Goal: Task Accomplishment & Management: Complete application form

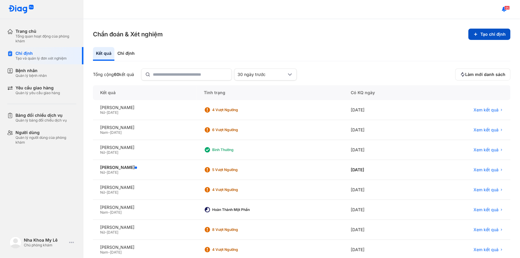
click at [482, 31] on button "Tạo chỉ định" at bounding box center [490, 34] width 42 height 11
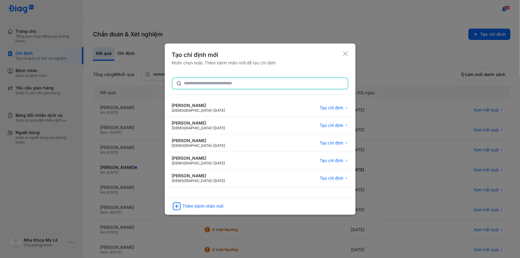
click at [213, 84] on input "text" at bounding box center [264, 83] width 160 height 11
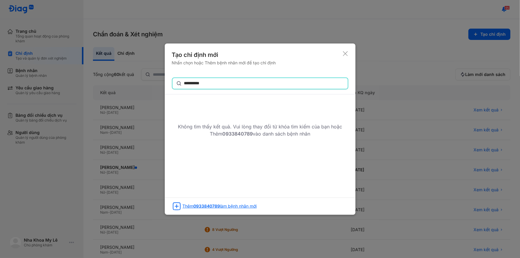
type input "**********"
click at [224, 206] on div "Thêm 0933840789 làm bệnh nhân mới" at bounding box center [220, 206] width 74 height 5
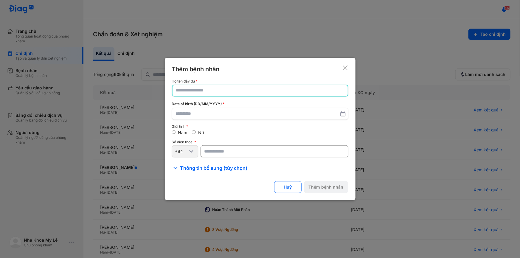
click at [229, 94] on input "text" at bounding box center [260, 90] width 168 height 11
click at [192, 91] on input "**********" at bounding box center [260, 90] width 168 height 11
click at [190, 91] on input "**********" at bounding box center [260, 90] width 168 height 11
click at [218, 92] on input "**********" at bounding box center [260, 90] width 168 height 11
click at [191, 88] on input "**********" at bounding box center [260, 90] width 168 height 11
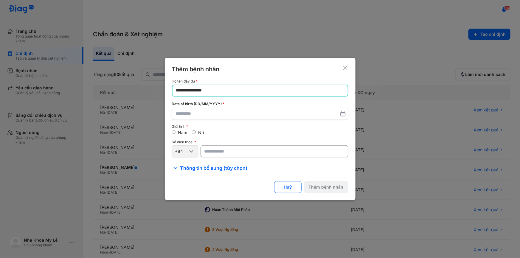
click at [229, 93] on input "**********" at bounding box center [260, 90] width 168 height 11
type input "**********"
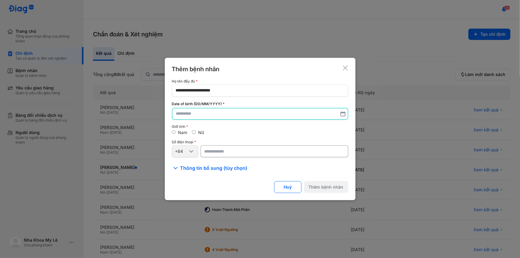
click at [218, 116] on input "text" at bounding box center [260, 113] width 168 height 11
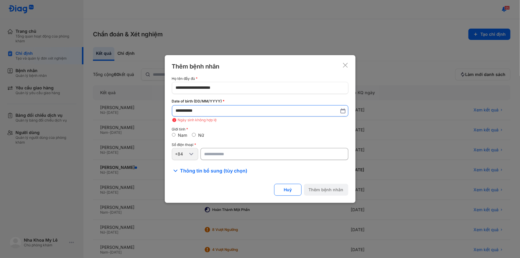
click at [187, 111] on input "**********" at bounding box center [260, 111] width 169 height 11
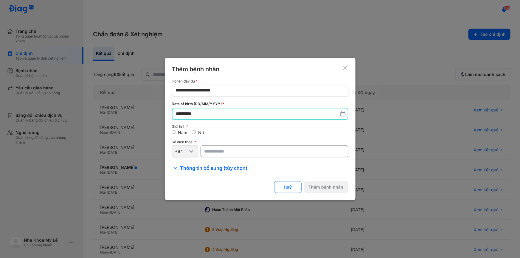
type input "**********"
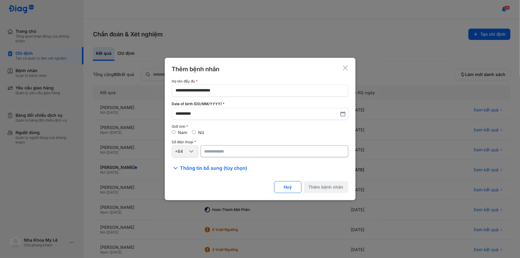
click at [223, 151] on input "number" at bounding box center [275, 151] width 148 height 12
type input "**********"
click at [330, 184] on button "Thêm bệnh nhân" at bounding box center [326, 187] width 44 height 12
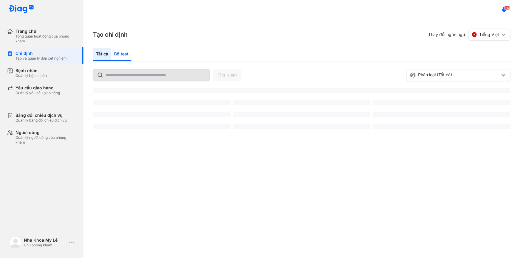
click at [125, 55] on div "Bộ test" at bounding box center [121, 55] width 20 height 14
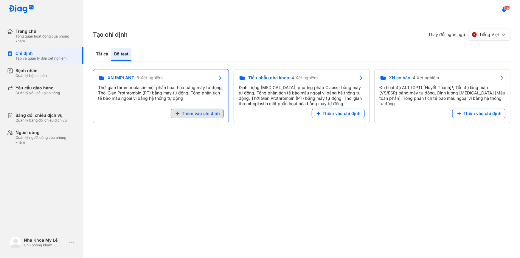
click at [239, 106] on div "Định lượng [MEDICAL_DATA], phương pháp Clauss- bằng máy tự động, Tổng phân tích…" at bounding box center [302, 95] width 126 height 21
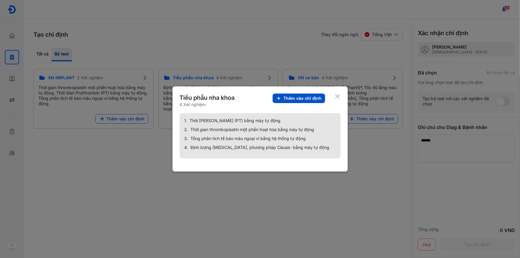
click at [295, 96] on span "Thêm vào chỉ định" at bounding box center [302, 98] width 38 height 5
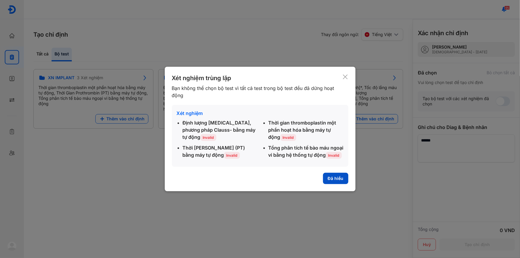
click at [340, 182] on button "Đã hiểu" at bounding box center [335, 178] width 25 height 11
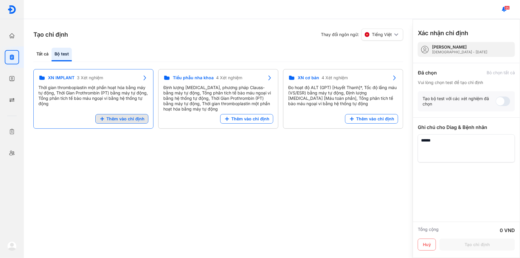
click at [105, 117] on icon at bounding box center [102, 119] width 6 height 6
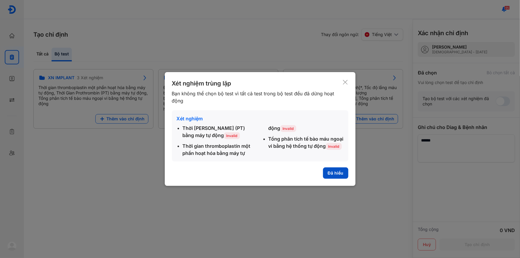
click at [329, 173] on button "Đã hiểu" at bounding box center [335, 172] width 25 height 11
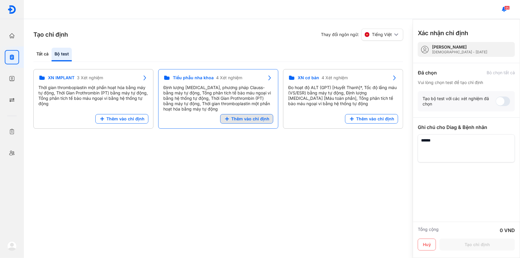
click at [256, 121] on span "Thêm vào chỉ định" at bounding box center [250, 118] width 38 height 5
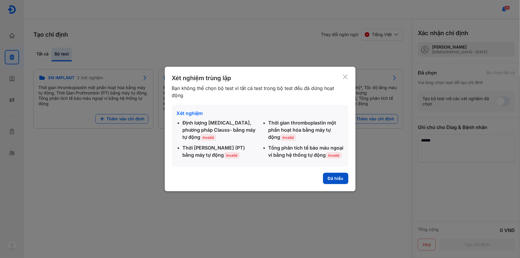
click at [341, 178] on button "Đã hiểu" at bounding box center [335, 178] width 25 height 11
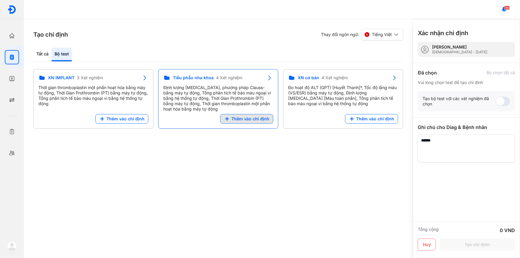
click at [230, 116] on icon at bounding box center [227, 119] width 6 height 6
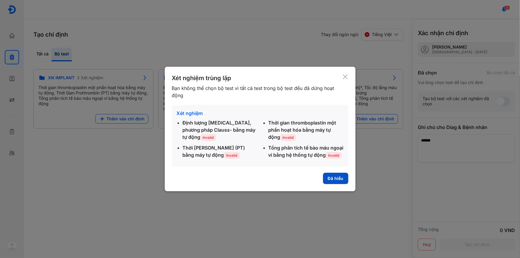
click at [332, 178] on button "Đã hiểu" at bounding box center [335, 178] width 25 height 11
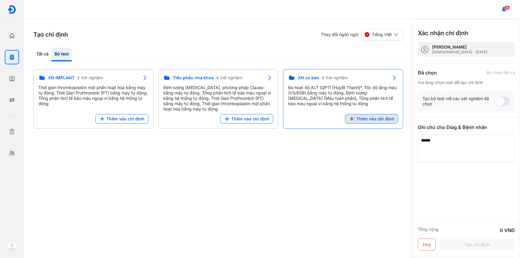
click at [360, 118] on span "Thêm vào chỉ định" at bounding box center [375, 118] width 38 height 5
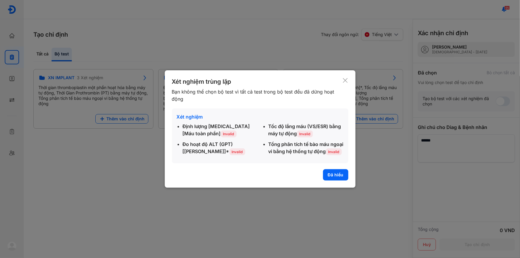
click at [334, 184] on div "Xét nghiệm trùng lặp Bạn không thể chọn bộ test vì tất cả test trong bộ test đề…" at bounding box center [260, 128] width 191 height 117
click at [343, 178] on button "Đã hiểu" at bounding box center [335, 174] width 25 height 11
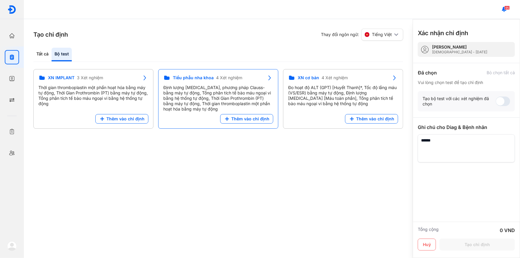
click at [266, 78] on icon at bounding box center [269, 77] width 7 height 7
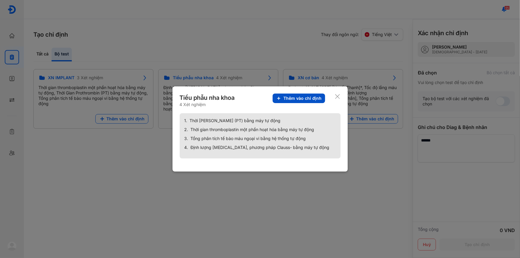
click at [296, 97] on span "Thêm vào chỉ định" at bounding box center [302, 98] width 38 height 5
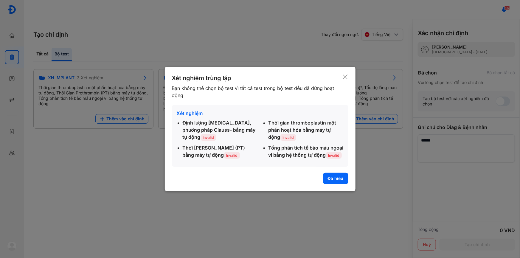
click at [347, 74] on icon at bounding box center [345, 77] width 6 height 6
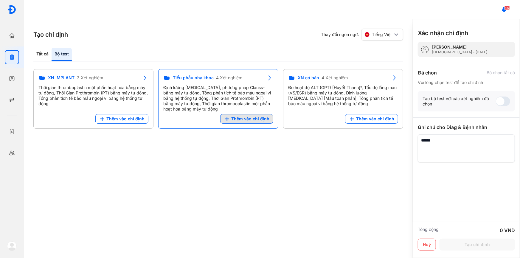
click at [251, 119] on span "Thêm vào chỉ định" at bounding box center [250, 118] width 38 height 5
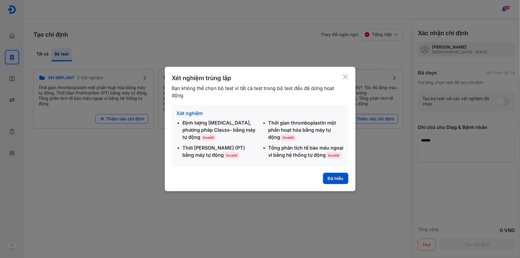
click at [335, 179] on button "Đã hiểu" at bounding box center [335, 178] width 25 height 11
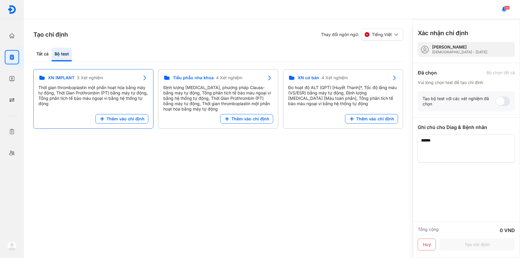
click at [145, 79] on icon at bounding box center [144, 77] width 7 height 7
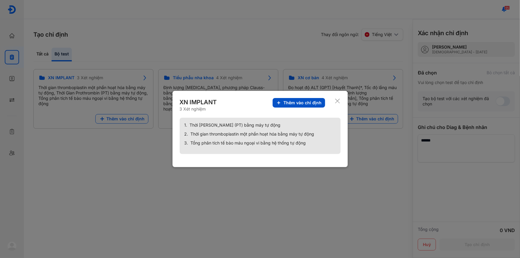
click at [297, 100] on span "Thêm vào chỉ định" at bounding box center [302, 102] width 38 height 5
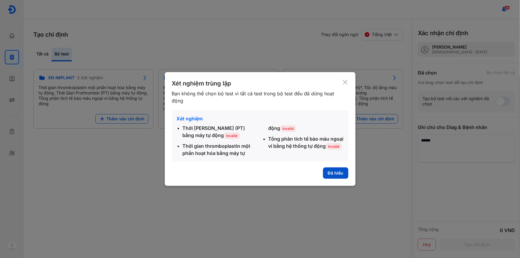
click at [337, 177] on button "Đã hiểu" at bounding box center [335, 172] width 25 height 11
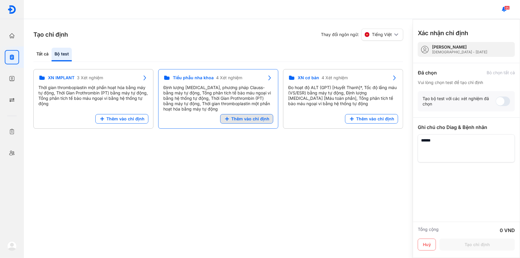
click at [237, 118] on span "Thêm vào chỉ định" at bounding box center [250, 118] width 38 height 5
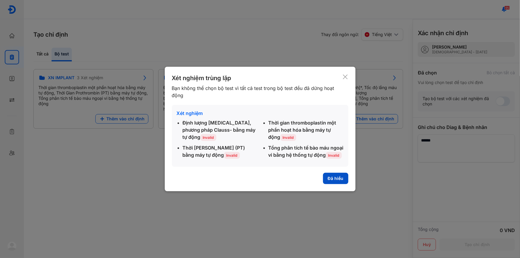
click at [328, 177] on button "Đã hiểu" at bounding box center [335, 178] width 25 height 11
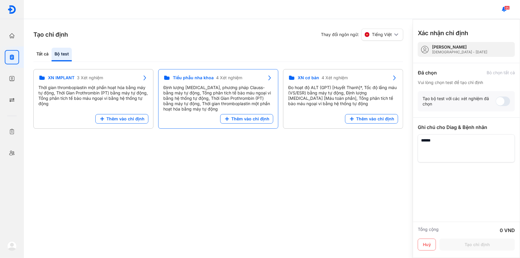
click at [227, 94] on div "Định lượng [MEDICAL_DATA], phương pháp Clauss- bằng máy tự động, Tổng phân tích…" at bounding box center [218, 98] width 110 height 27
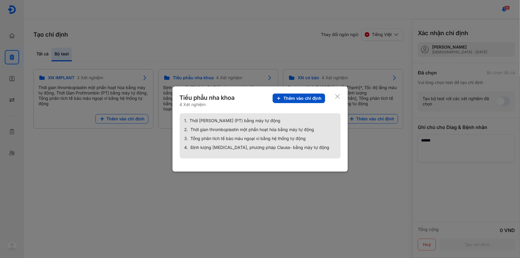
click at [281, 98] on icon at bounding box center [278, 98] width 5 height 5
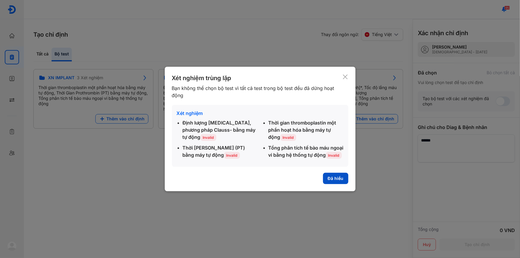
click at [333, 182] on button "Đã hiểu" at bounding box center [335, 178] width 25 height 11
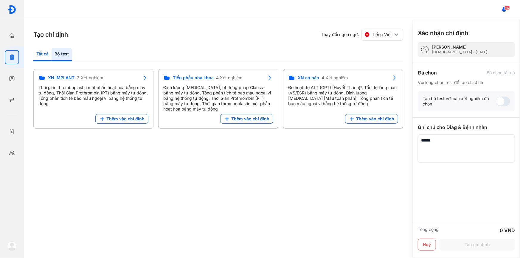
click at [40, 51] on div "Tất cả" at bounding box center [42, 55] width 18 height 14
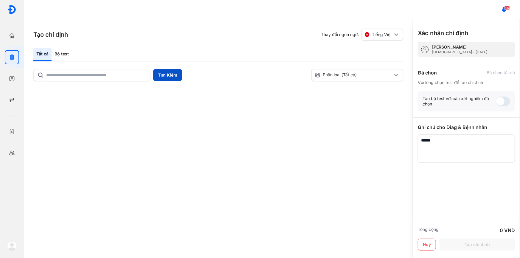
click at [163, 76] on button "Tìm Kiếm" at bounding box center [167, 75] width 29 height 12
click at [14, 39] on div at bounding box center [12, 36] width 14 height 14
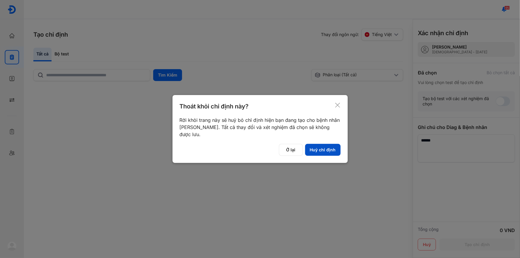
click at [316, 153] on button "Huỷ chỉ định" at bounding box center [322, 150] width 35 height 12
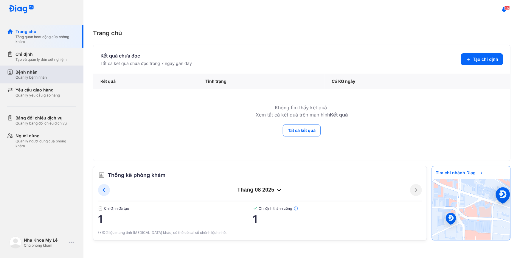
click at [52, 73] on div "Bệnh nhân Quản lý bệnh nhân" at bounding box center [45, 74] width 61 height 11
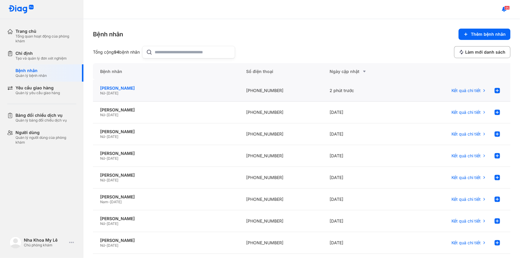
click at [193, 87] on div "[PERSON_NAME]" at bounding box center [166, 88] width 132 height 5
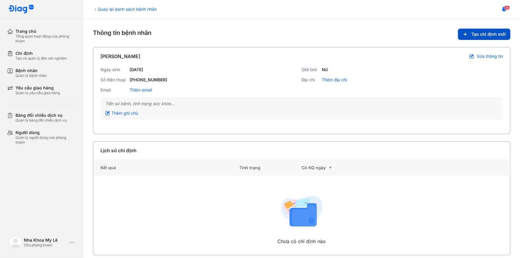
click at [487, 35] on span "Tạo chỉ định mới" at bounding box center [489, 34] width 34 height 5
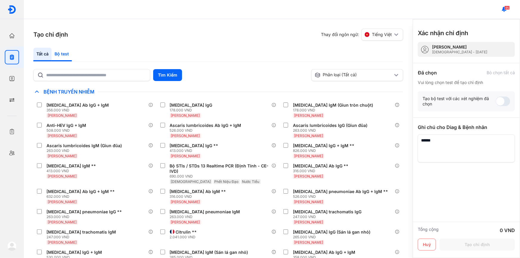
click at [64, 51] on div "Bộ test" at bounding box center [62, 55] width 20 height 14
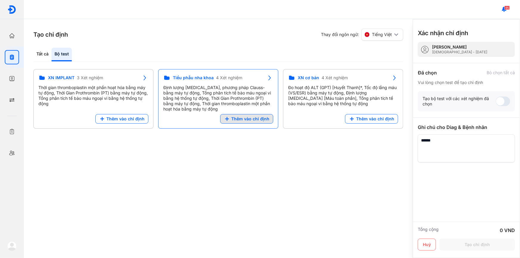
click at [245, 119] on span "Thêm vào chỉ định" at bounding box center [250, 118] width 38 height 5
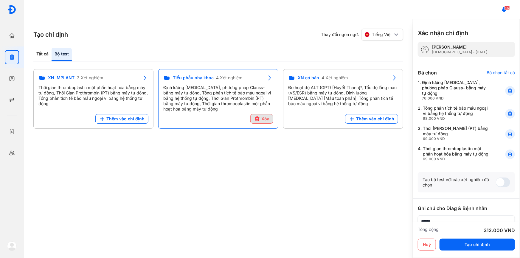
click at [261, 119] on span "Xóa" at bounding box center [265, 118] width 8 height 5
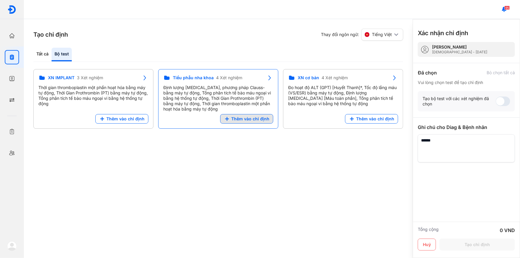
click at [256, 118] on span "Thêm vào chỉ định" at bounding box center [250, 118] width 38 height 5
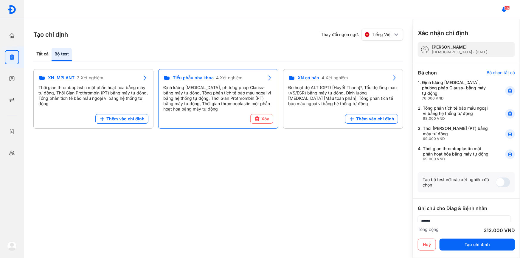
scroll to position [27, 0]
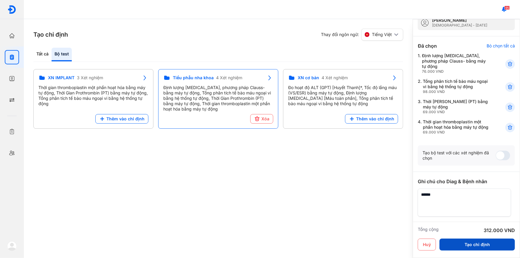
click at [480, 247] on button "Tạo chỉ định" at bounding box center [477, 245] width 75 height 12
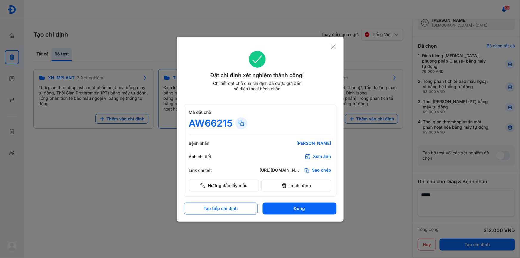
click at [327, 158] on div "Xem ảnh" at bounding box center [322, 157] width 18 height 6
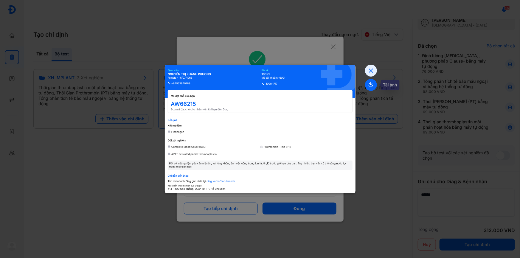
click at [370, 85] on use at bounding box center [371, 84] width 4 height 5
